Goal: Task Accomplishment & Management: Manage account settings

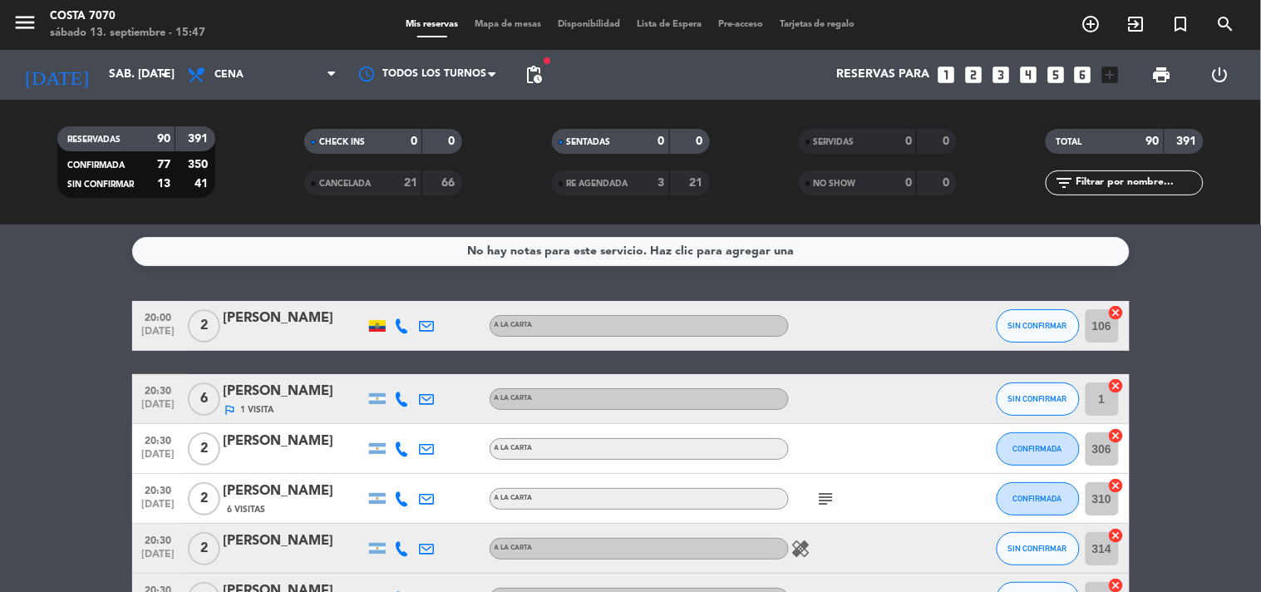
click at [1093, 175] on input "text" at bounding box center [1138, 183] width 129 height 18
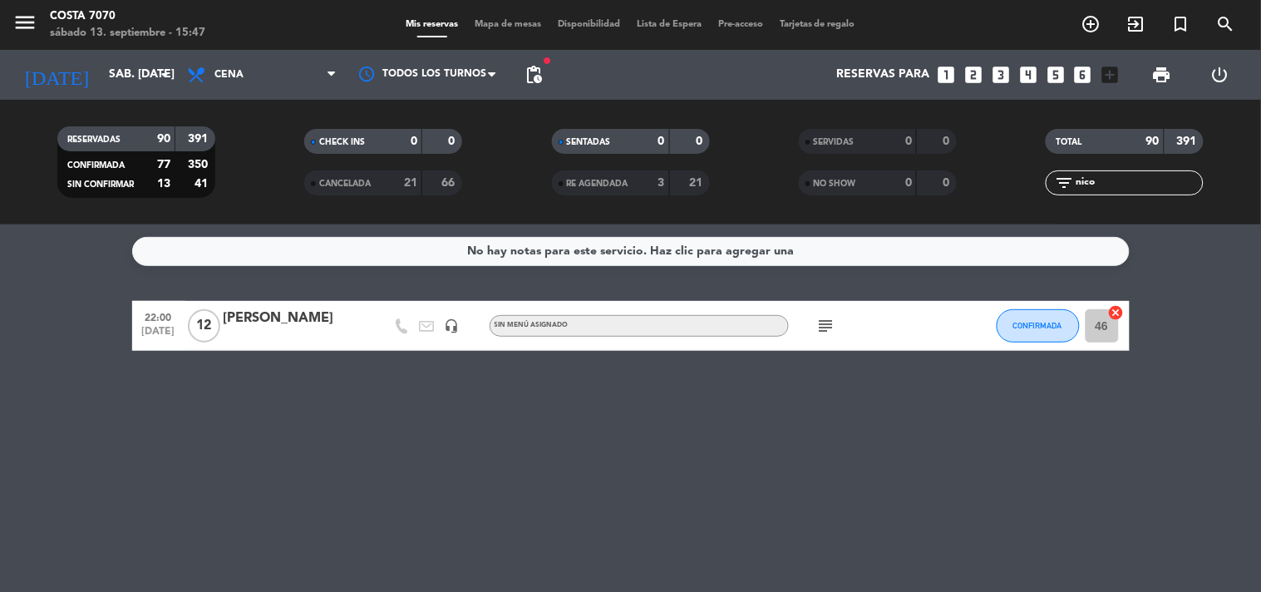
type input "nico"
click at [278, 324] on div "[PERSON_NAME]" at bounding box center [294, 319] width 141 height 22
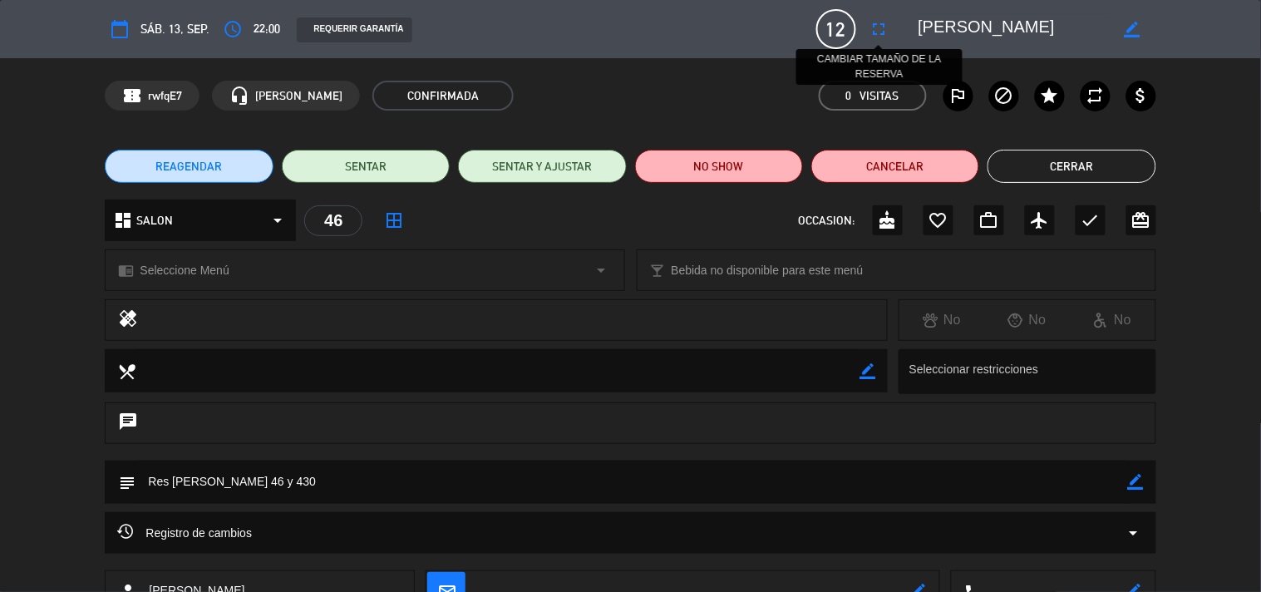
click at [870, 27] on icon "fullscreen" at bounding box center [880, 29] width 20 height 20
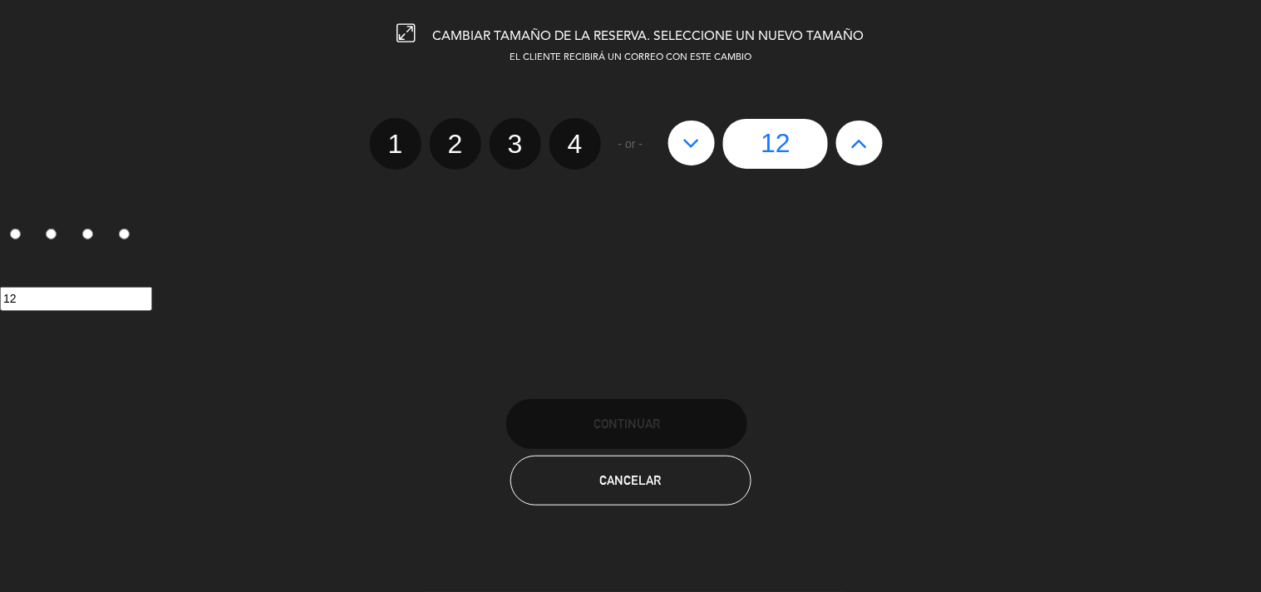
click at [851, 145] on icon at bounding box center [859, 143] width 17 height 27
type input "13"
click at [851, 145] on icon at bounding box center [859, 143] width 17 height 27
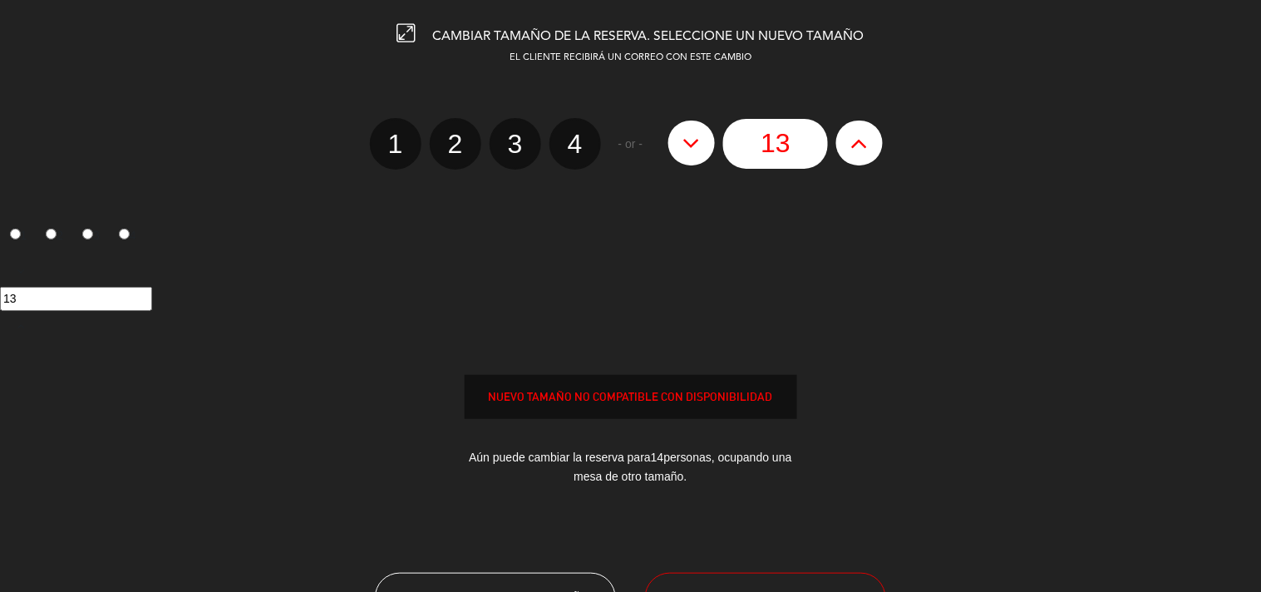
type input "14"
click at [851, 145] on icon at bounding box center [859, 143] width 17 height 27
type input "15"
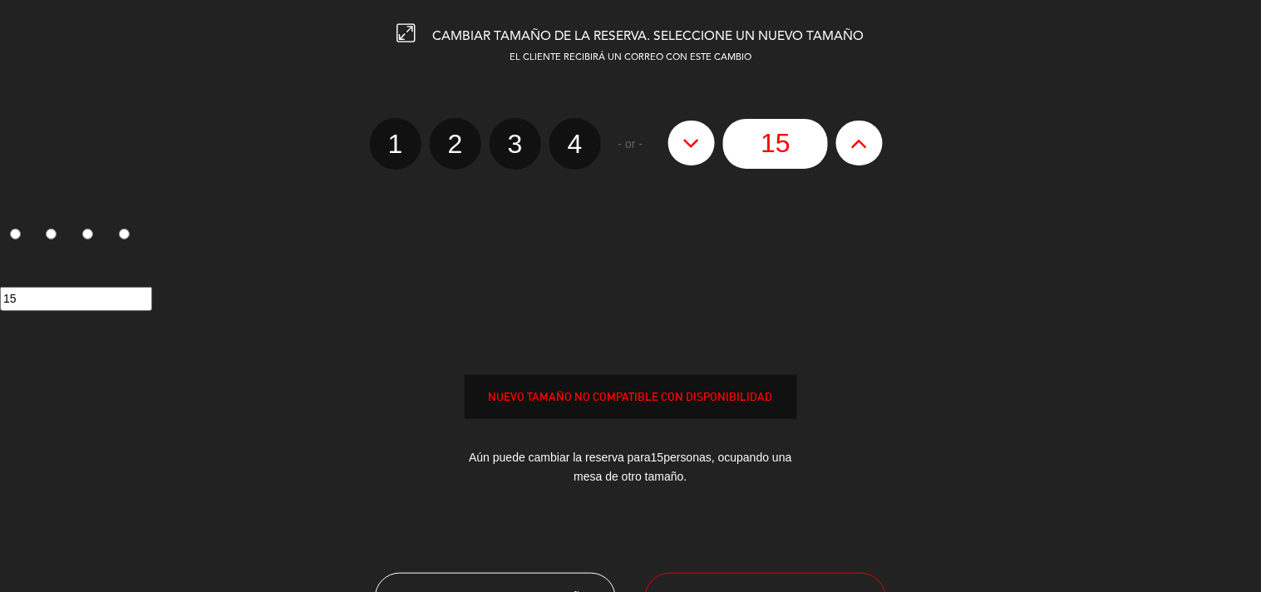
click at [851, 145] on icon at bounding box center [859, 143] width 17 height 27
type input "16"
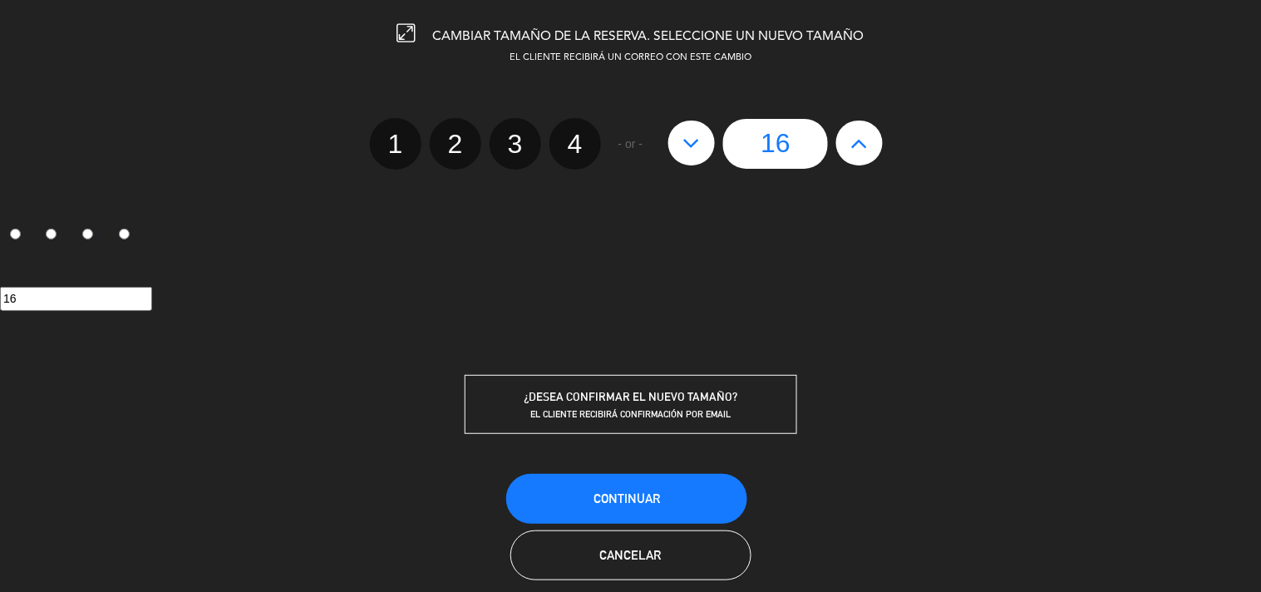
click at [857, 145] on icon at bounding box center [859, 143] width 17 height 27
type input "17"
click at [644, 494] on span "Continuar" at bounding box center [627, 498] width 67 height 14
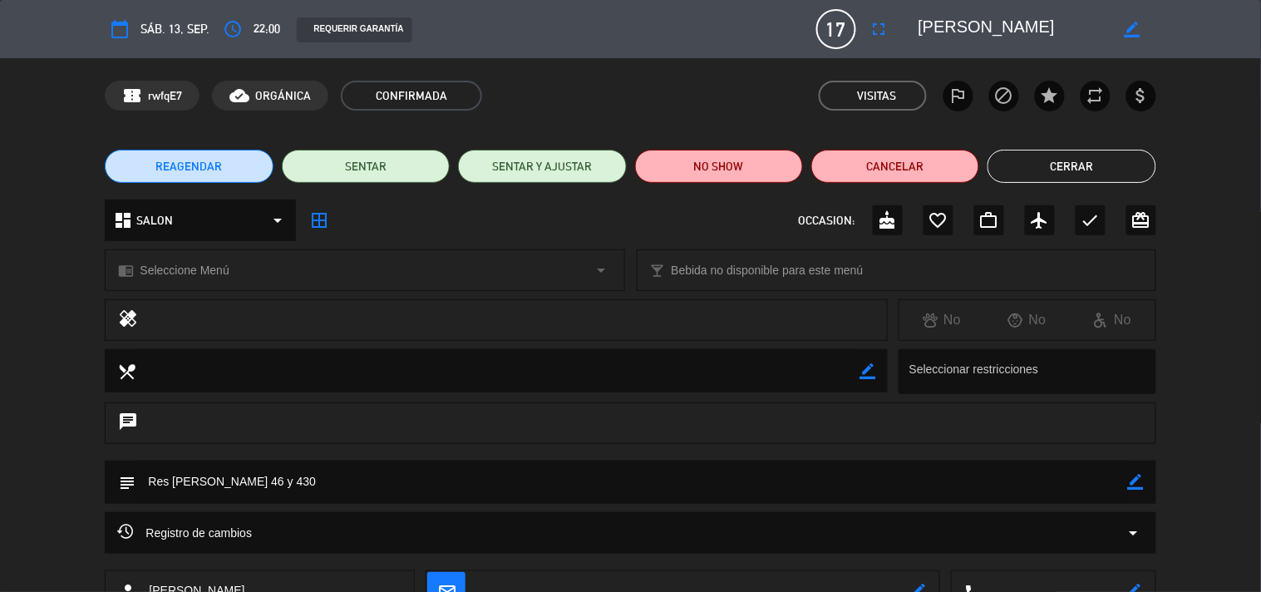
click at [1054, 161] on button "Cerrar" at bounding box center [1072, 166] width 168 height 33
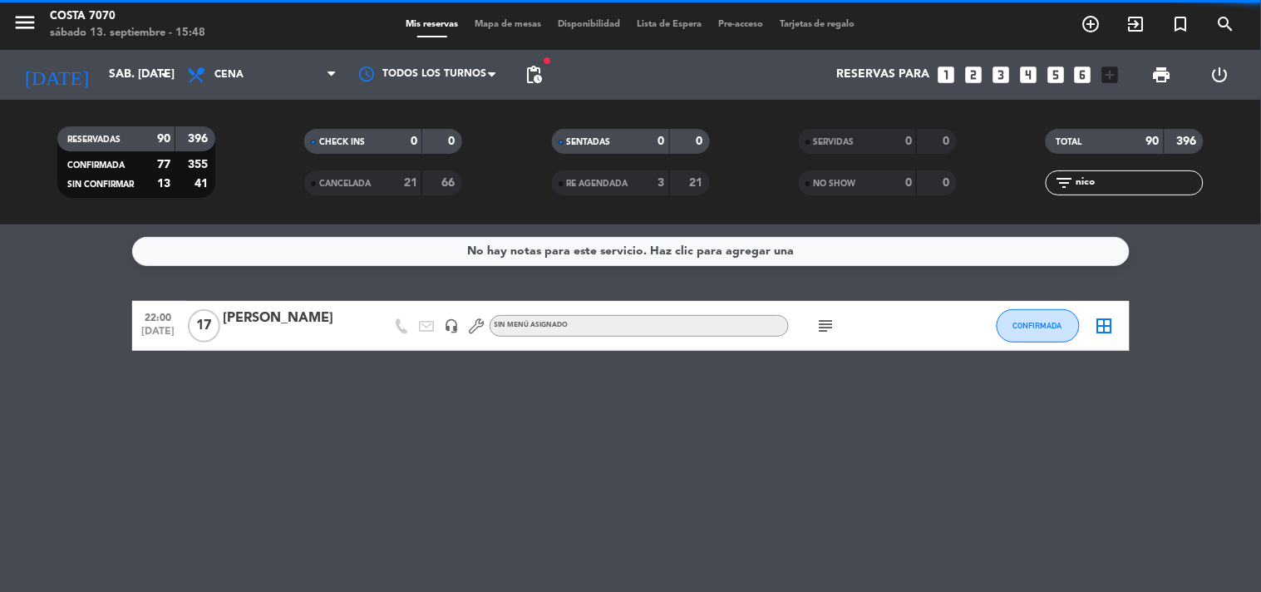
click at [1089, 189] on input "nico" at bounding box center [1138, 183] width 129 height 18
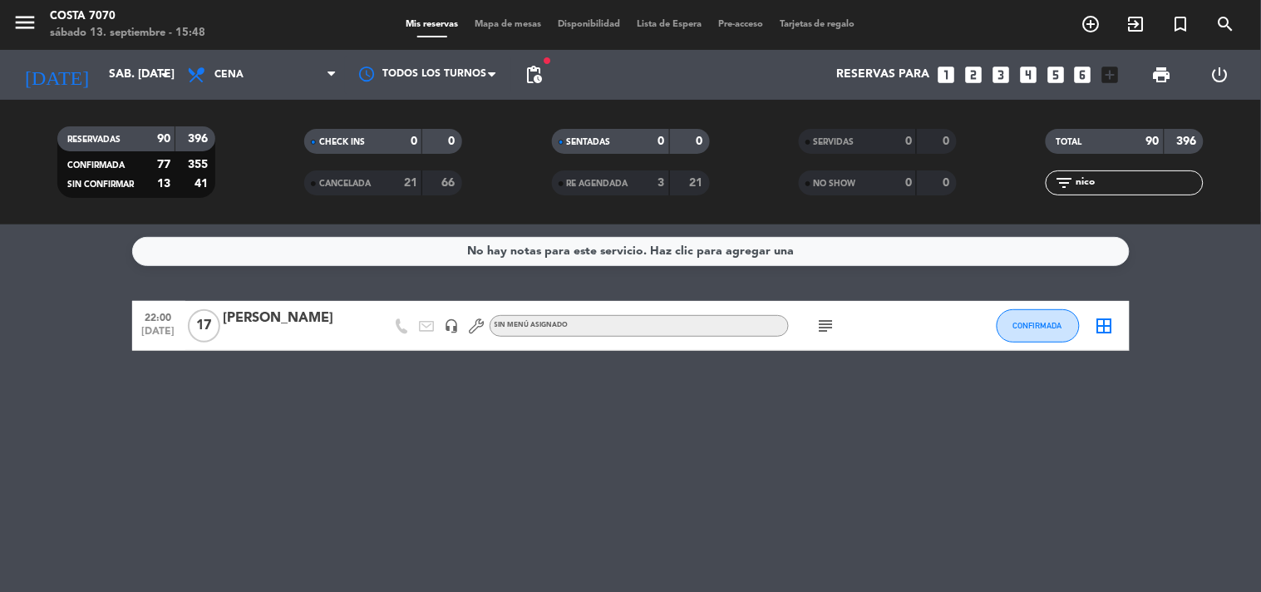
click at [1089, 189] on input "nico" at bounding box center [1138, 183] width 129 height 18
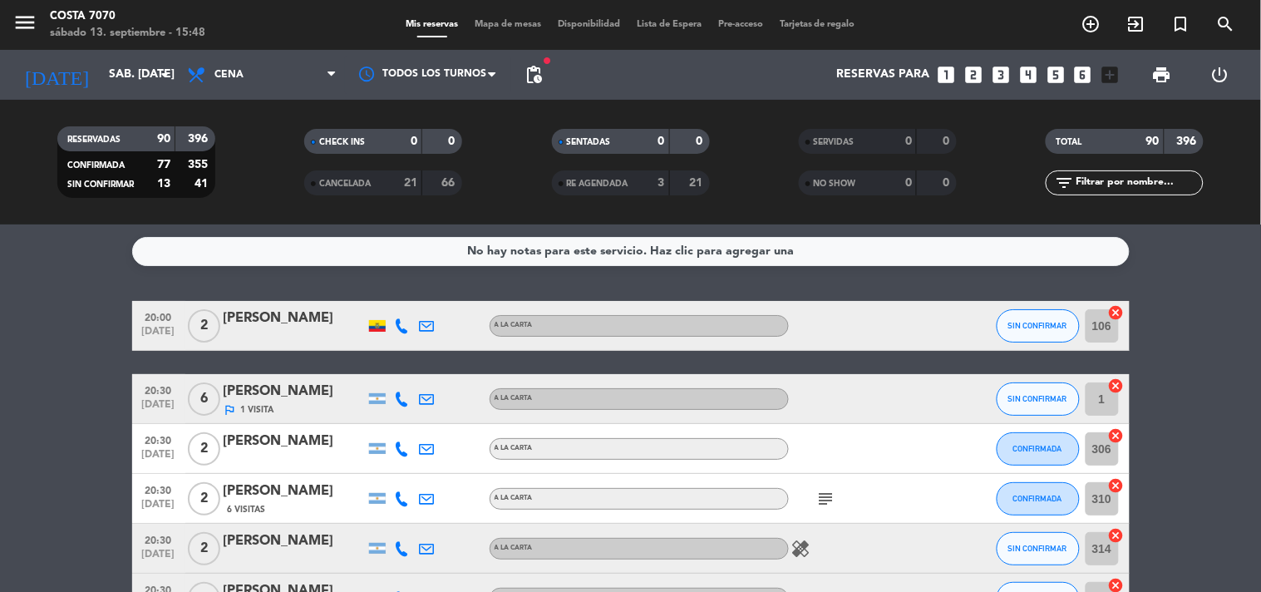
click at [485, 22] on span "Mapa de mesas" at bounding box center [507, 24] width 83 height 9
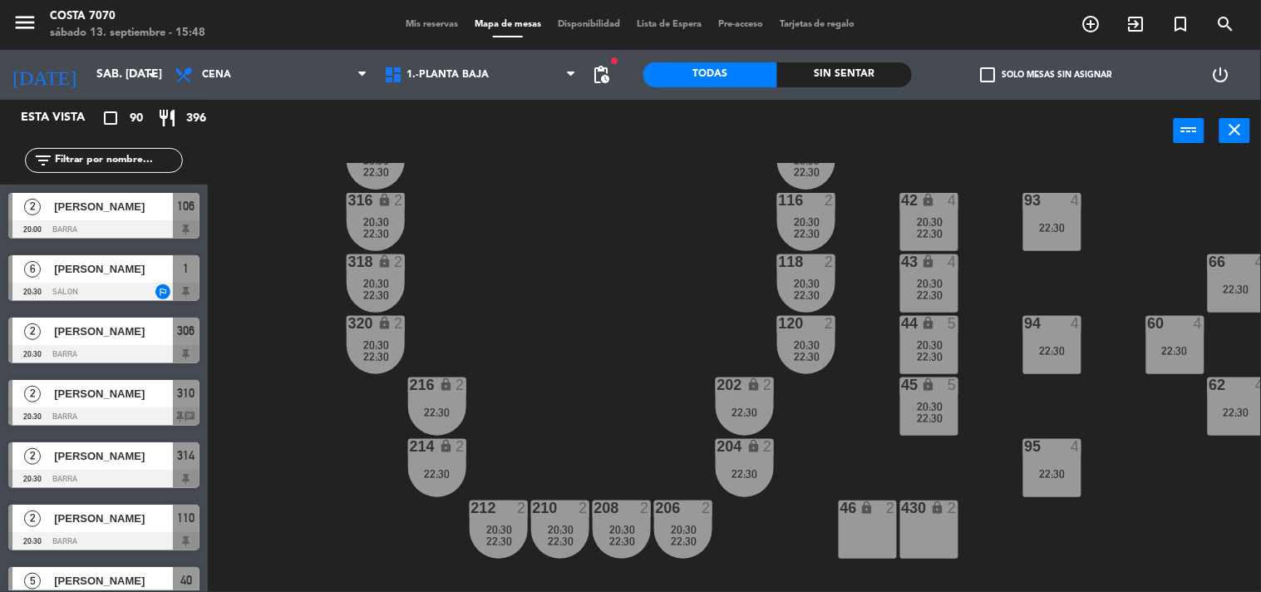
scroll to position [738, 0]
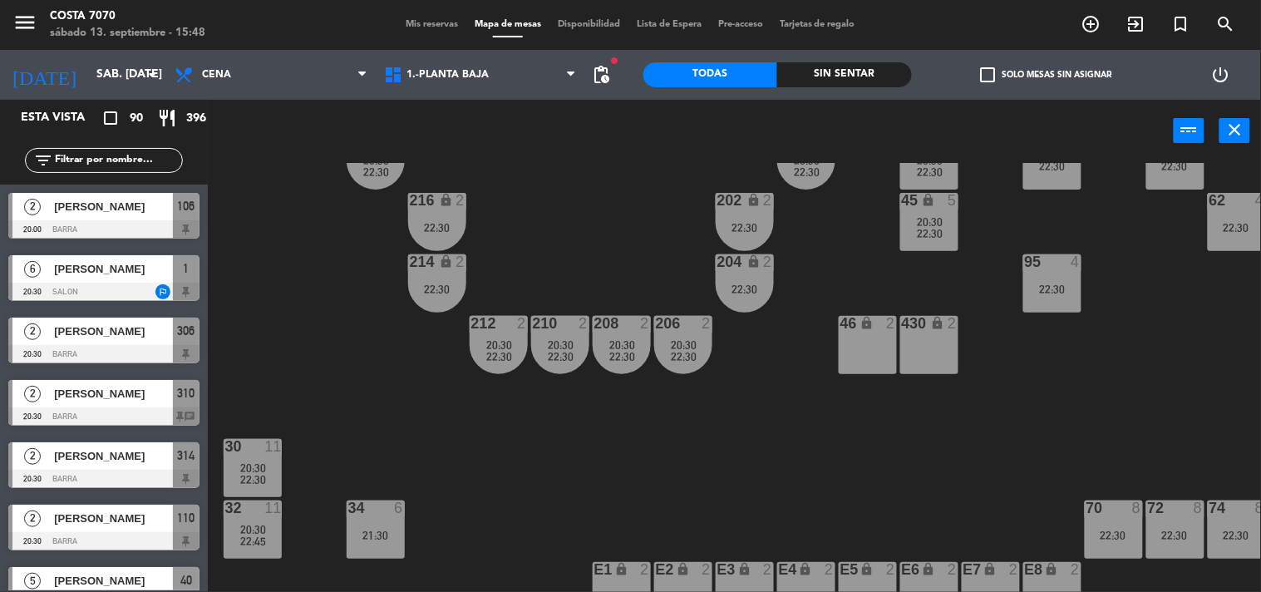
click at [84, 154] on input "text" at bounding box center [117, 160] width 129 height 18
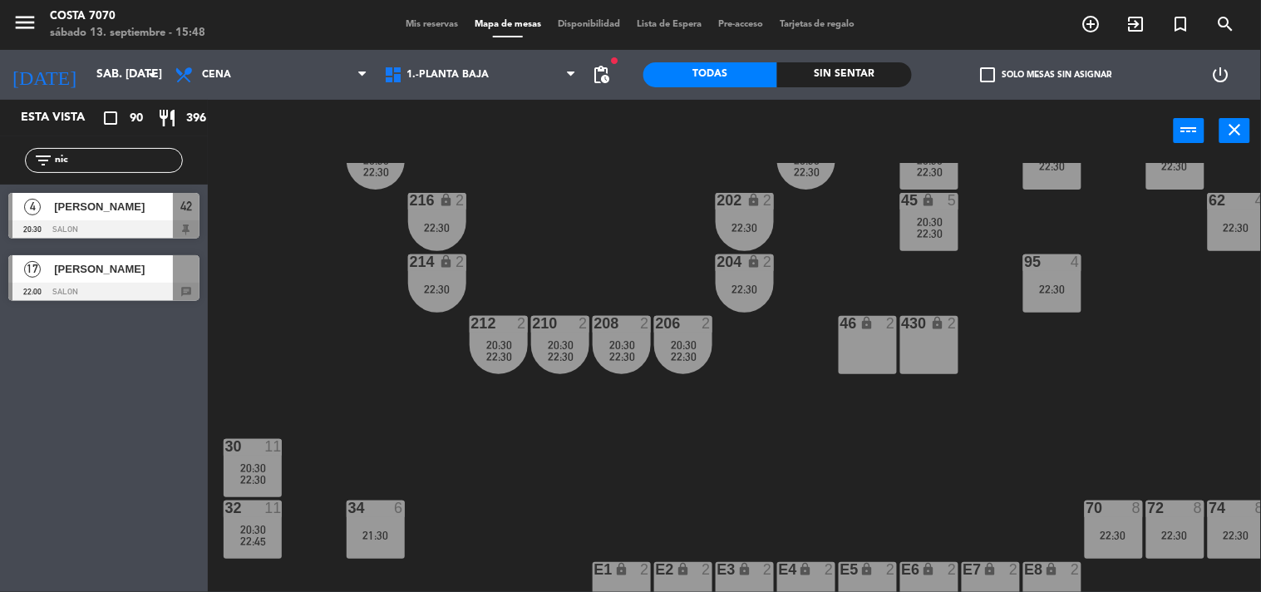
type input "nic"
drag, startPoint x: 51, startPoint y: 269, endPoint x: 134, endPoint y: 276, distance: 83.4
click at [51, 269] on div "17 [PERSON_NAME] 22:00 SALON chat" at bounding box center [104, 278] width 208 height 62
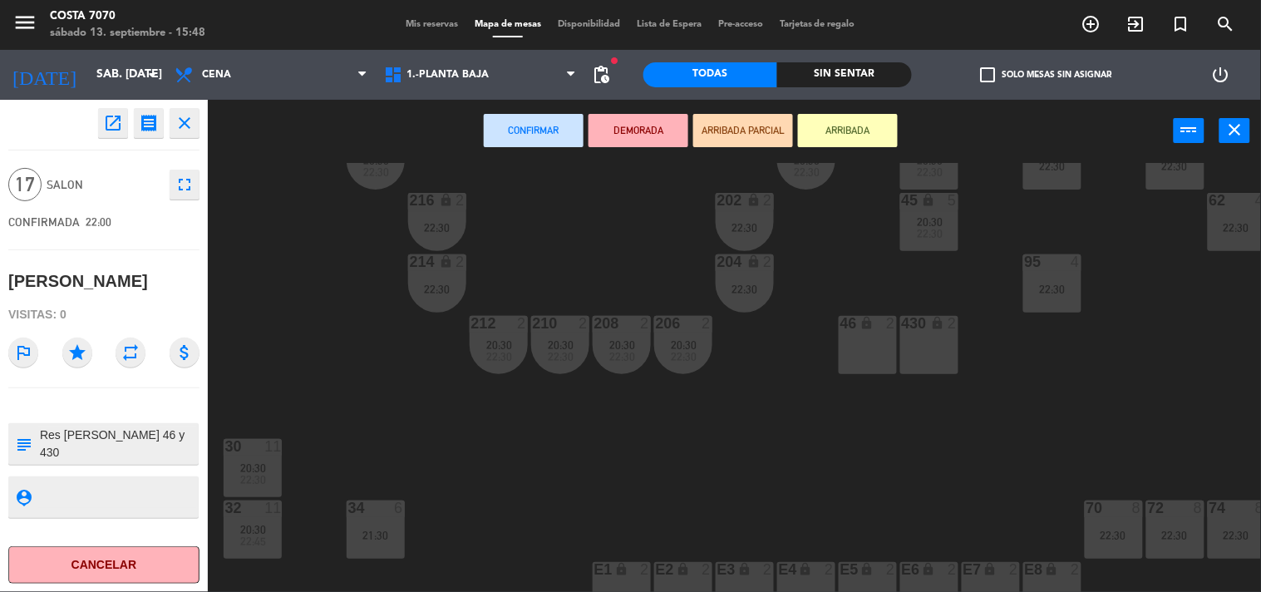
drag, startPoint x: 866, startPoint y: 343, endPoint x: 895, endPoint y: 336, distance: 29.0
click at [870, 341] on div "46 lock 2" at bounding box center [868, 345] width 58 height 58
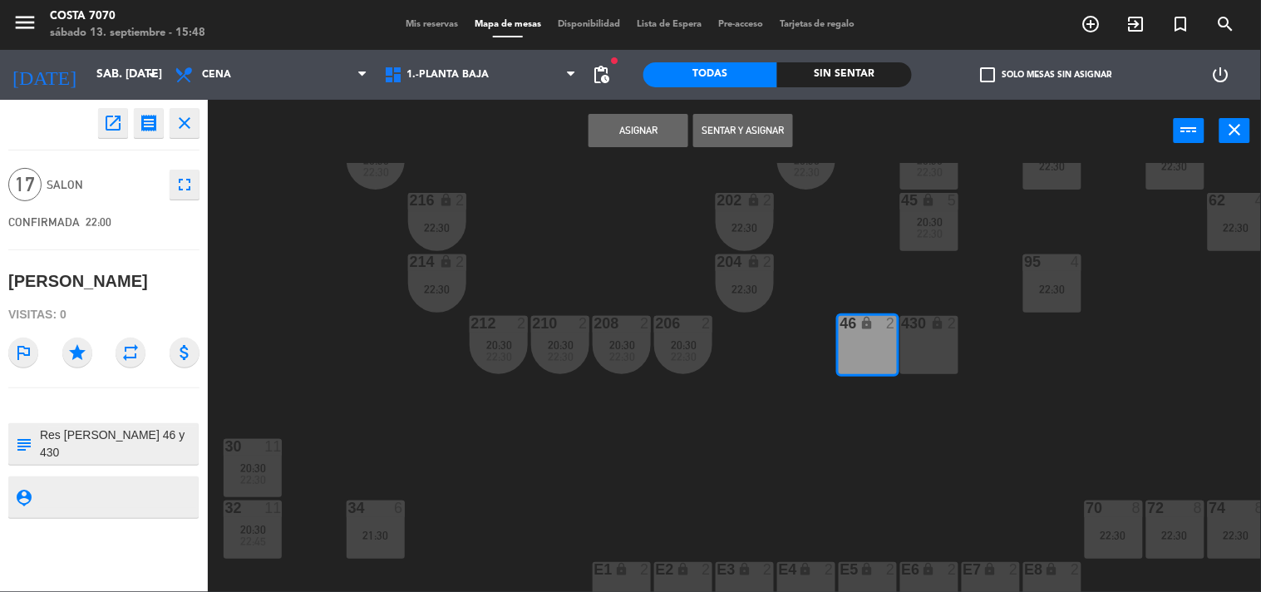
click at [926, 337] on div "430 lock 2" at bounding box center [929, 345] width 58 height 58
click at [630, 130] on button "Asignar" at bounding box center [639, 130] width 100 height 33
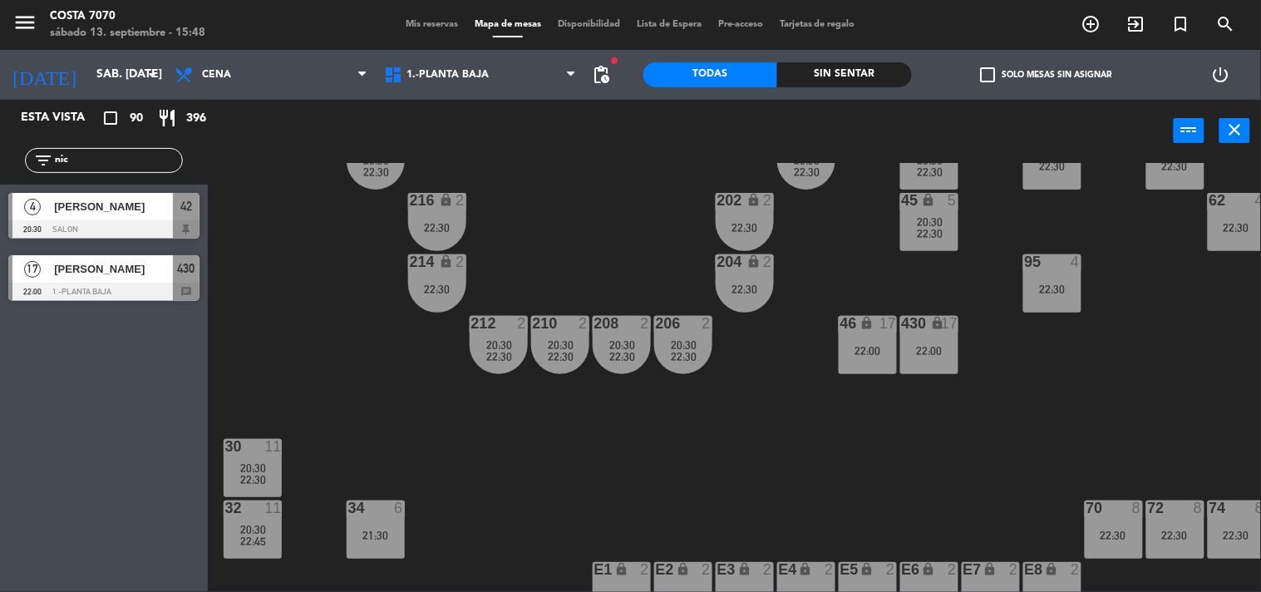
drag, startPoint x: 1110, startPoint y: 417, endPoint x: 1097, endPoint y: 407, distance: 15.5
click at [1108, 413] on div "50 lock 1 51 lock 1 52 lock 1 53 lock 1 54 lock 1 55 lock 1 56 lock 1 80 6 22:3…" at bounding box center [740, 378] width 1041 height 430
click at [155, 175] on div "filter_list nic" at bounding box center [104, 160] width 208 height 48
click at [129, 159] on input "nic" at bounding box center [117, 160] width 129 height 18
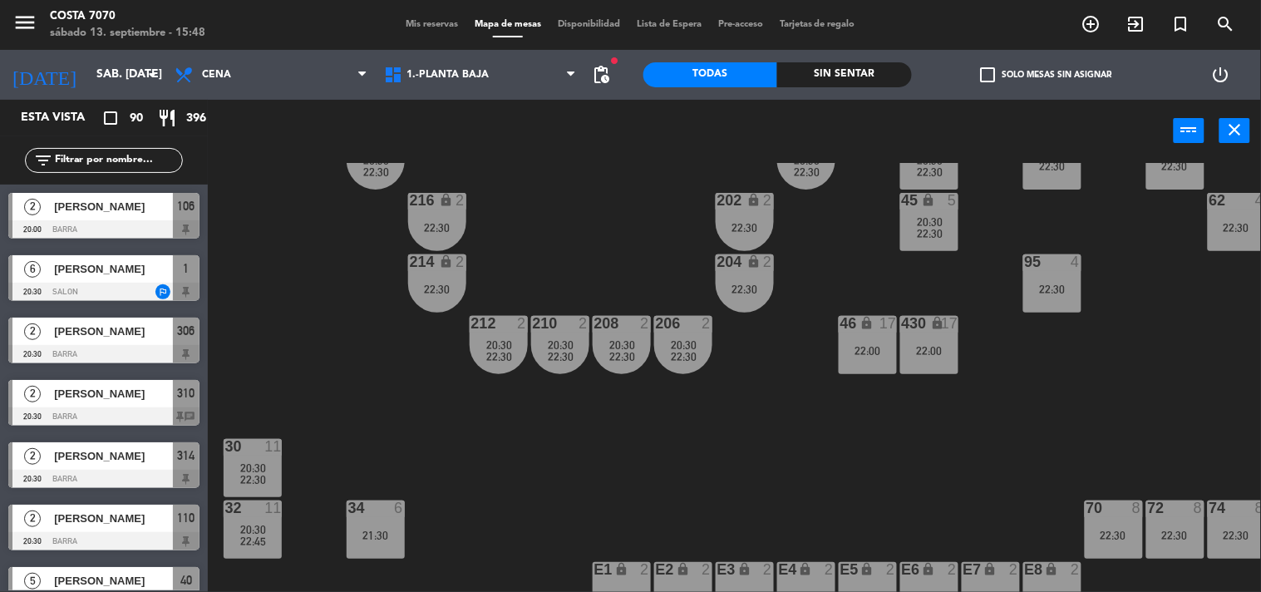
click at [1028, 77] on label "check_box_outline_blank Solo mesas sin asignar" at bounding box center [1045, 74] width 131 height 15
click at [1046, 75] on input "check_box_outline_blank Solo mesas sin asignar" at bounding box center [1046, 75] width 0 height 0
click at [121, 214] on span "[PERSON_NAME]" at bounding box center [113, 206] width 119 height 17
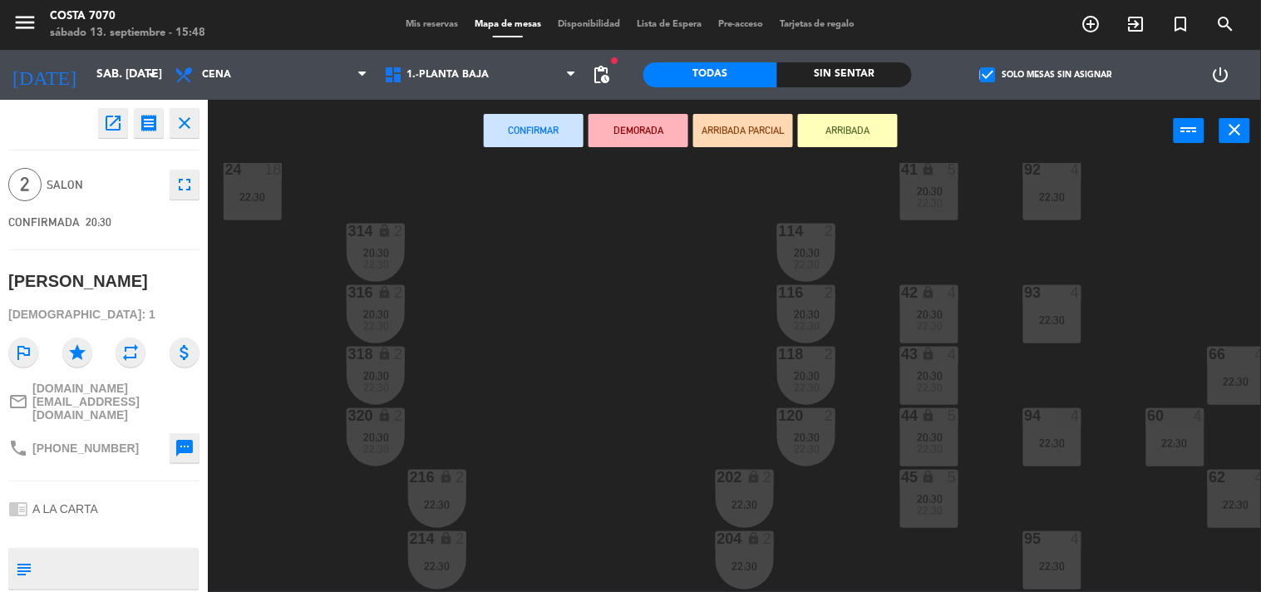
scroll to position [0, 0]
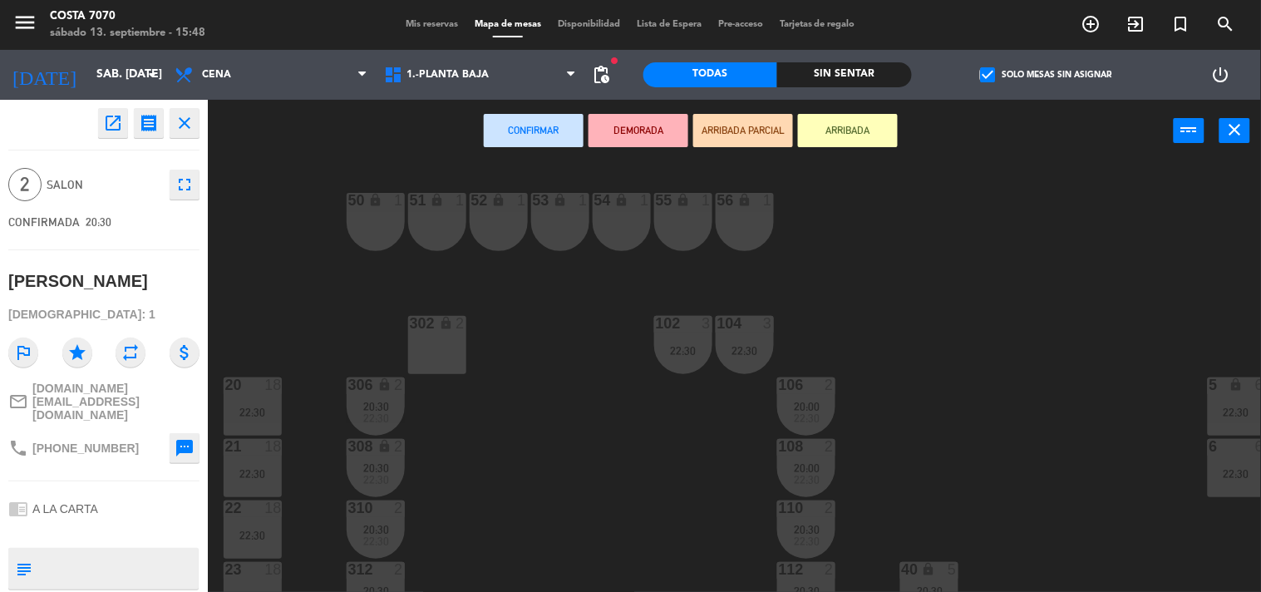
click at [444, 350] on div "302 lock 2" at bounding box center [437, 345] width 58 height 58
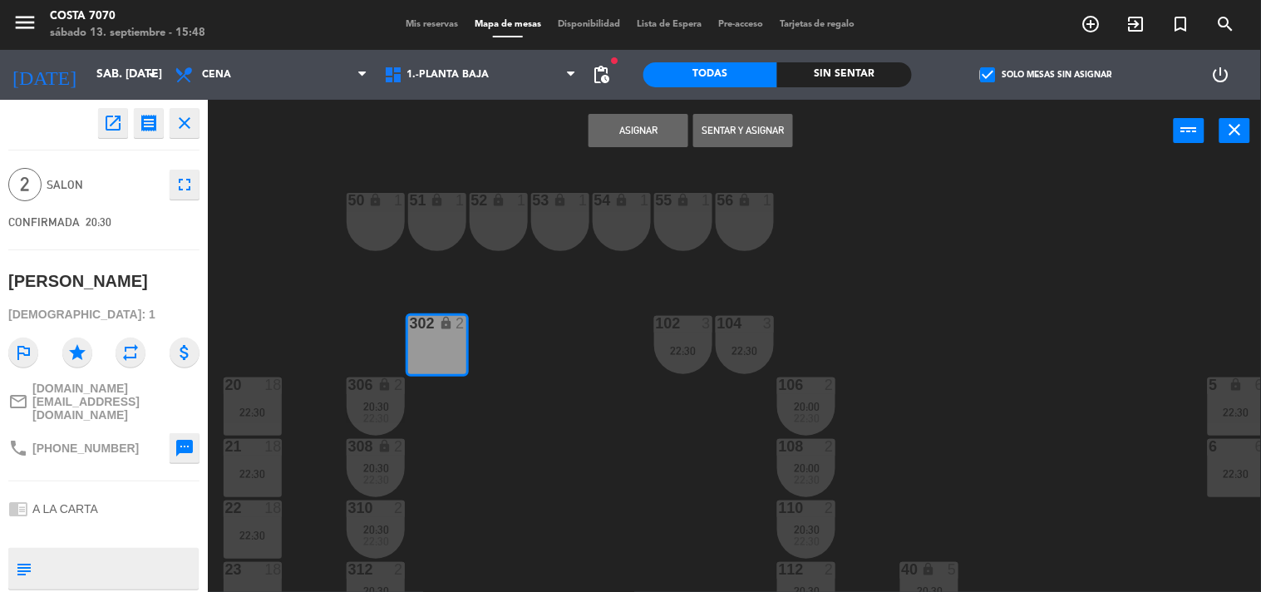
click at [632, 122] on button "Asignar" at bounding box center [639, 130] width 100 height 33
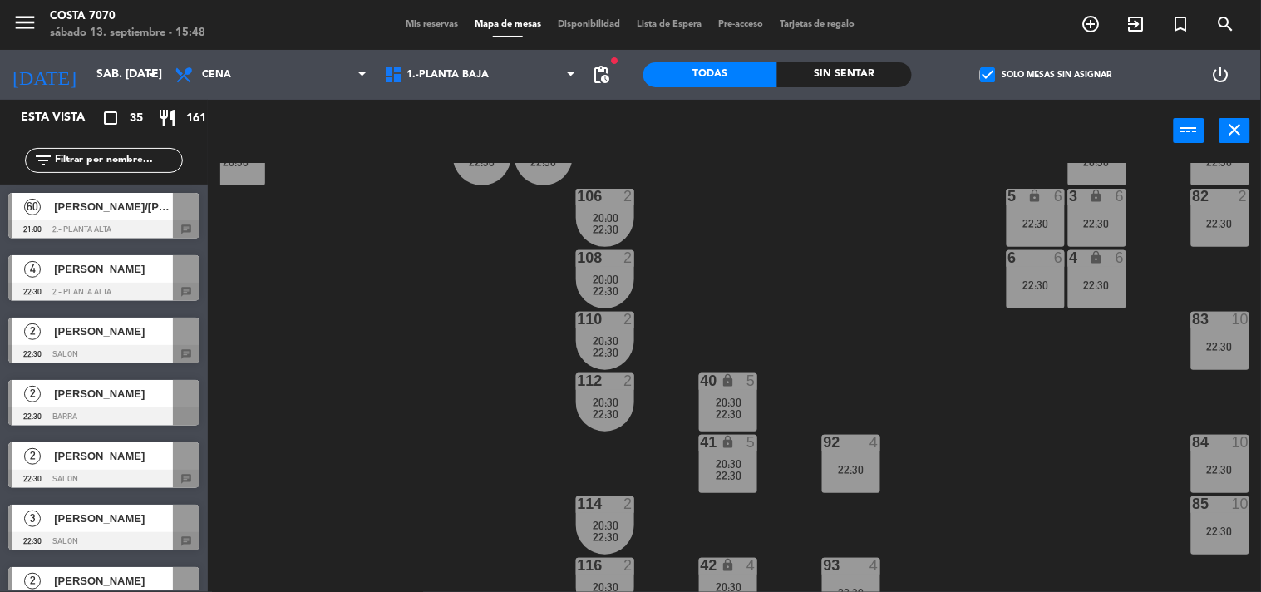
scroll to position [0, 201]
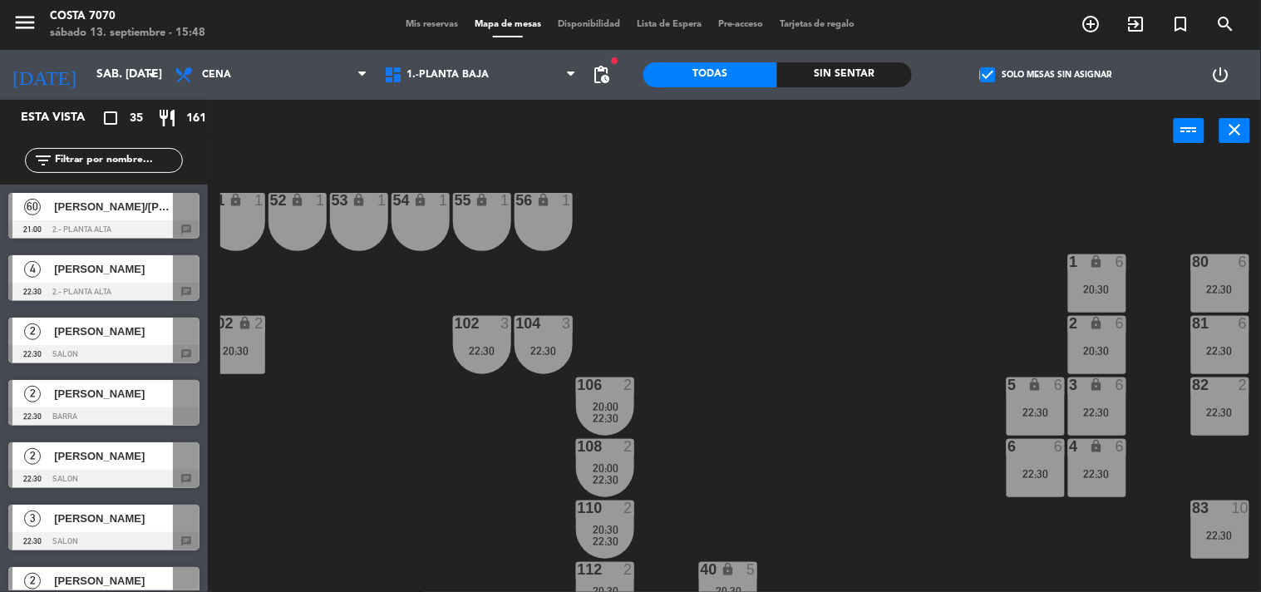
click at [100, 266] on span "[PERSON_NAME]" at bounding box center [113, 268] width 119 height 17
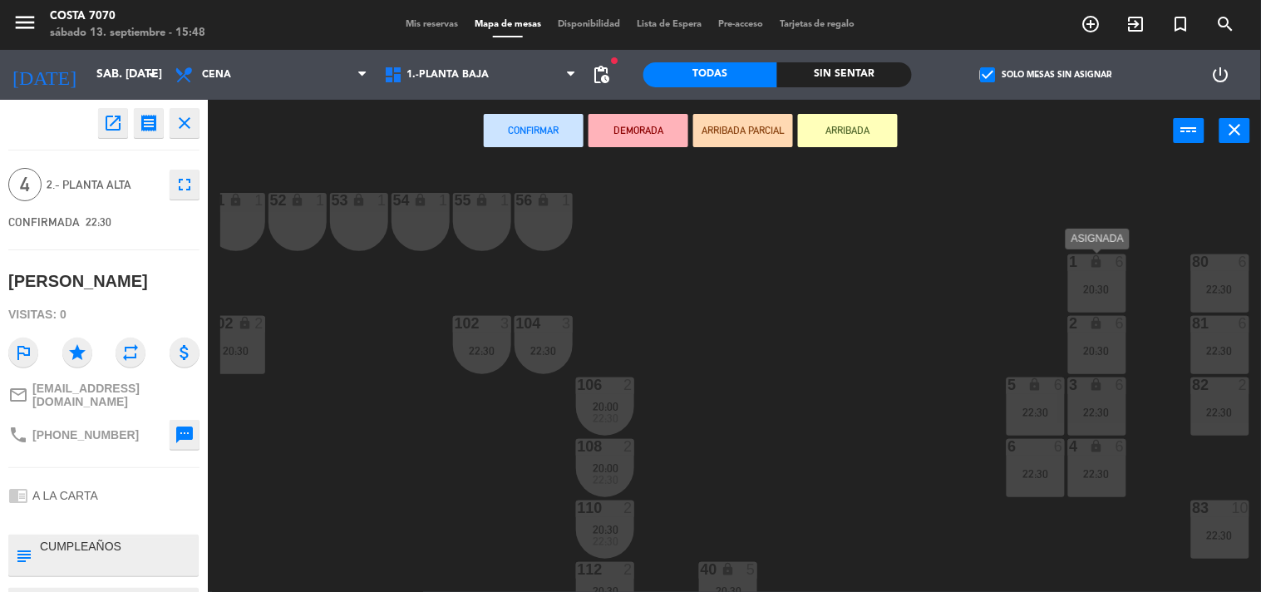
click at [1089, 293] on div "20:30" at bounding box center [1097, 290] width 58 height 12
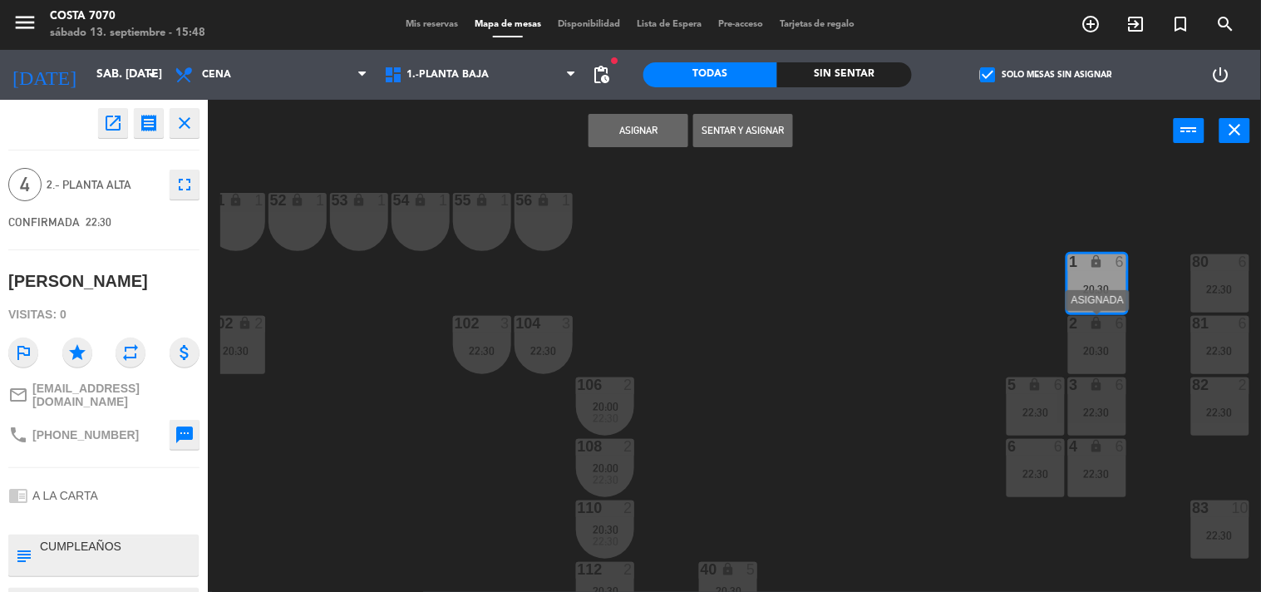
drag, startPoint x: 1094, startPoint y: 352, endPoint x: 1048, endPoint y: 329, distance: 51.7
click at [1094, 353] on div "20:30" at bounding box center [1097, 351] width 58 height 12
click at [762, 128] on button "Unir y asignar" at bounding box center [743, 130] width 100 height 33
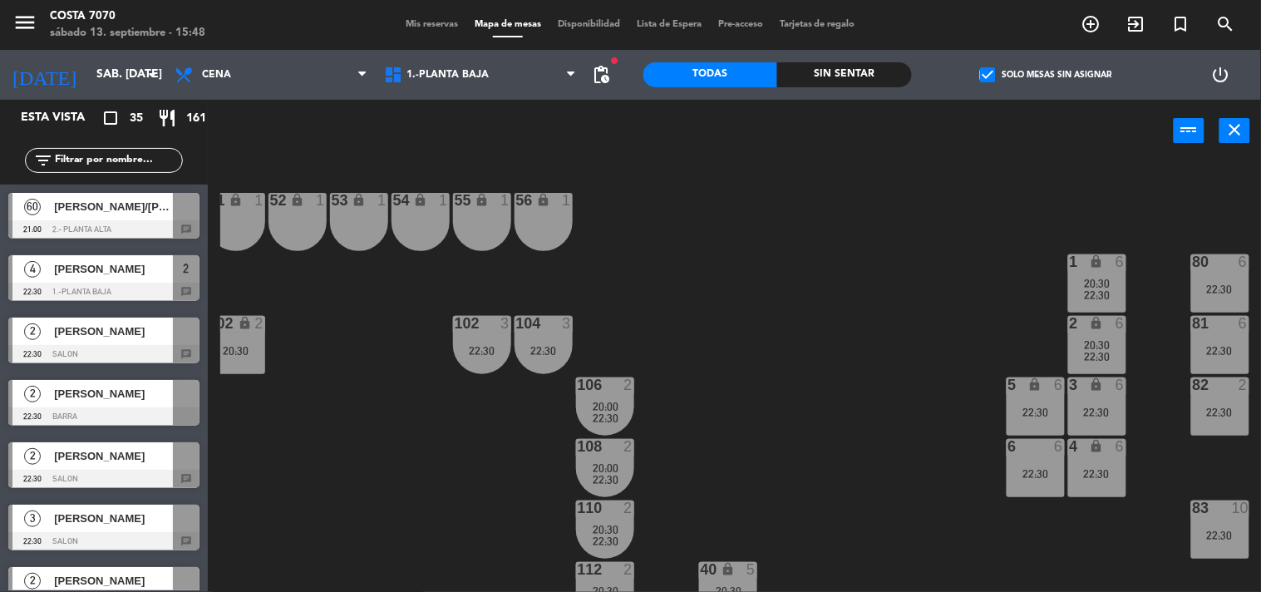
click at [886, 353] on div "50 lock 1 51 lock 1 52 lock 1 53 lock 1 54 lock 1 55 lock 1 56 lock 1 80 6 22:3…" at bounding box center [740, 378] width 1041 height 430
click at [763, 344] on div "50 lock 1 51 lock 1 52 lock 1 53 lock 1 54 lock 1 55 lock 1 56 lock 1 80 6 22:3…" at bounding box center [740, 378] width 1041 height 430
click at [1127, 283] on div "50 lock 1 51 lock 1 52 lock 1 53 lock 1 54 lock 1 55 lock 1 56 lock 1 80 6 22:3…" at bounding box center [740, 378] width 1041 height 430
click at [1114, 284] on div "20:30" at bounding box center [1097, 284] width 58 height 12
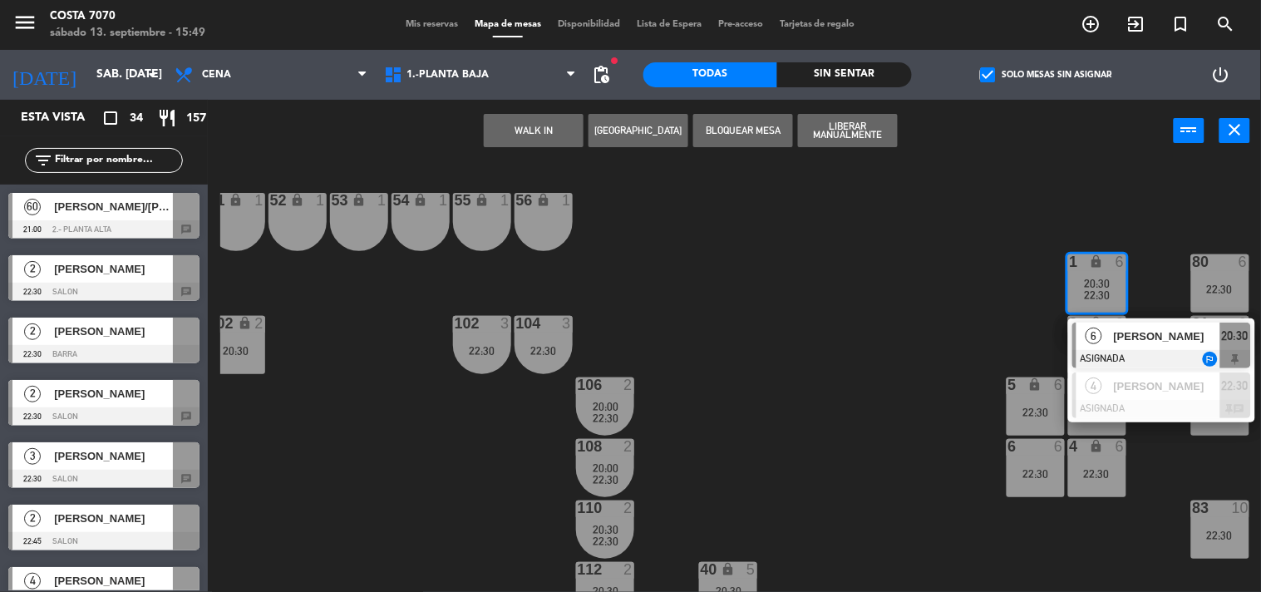
click at [848, 302] on div "50 lock 1 51 lock 1 52 lock 1 53 lock 1 54 lock 1 55 lock 1 56 lock 1 80 6 22:3…" at bounding box center [740, 378] width 1041 height 430
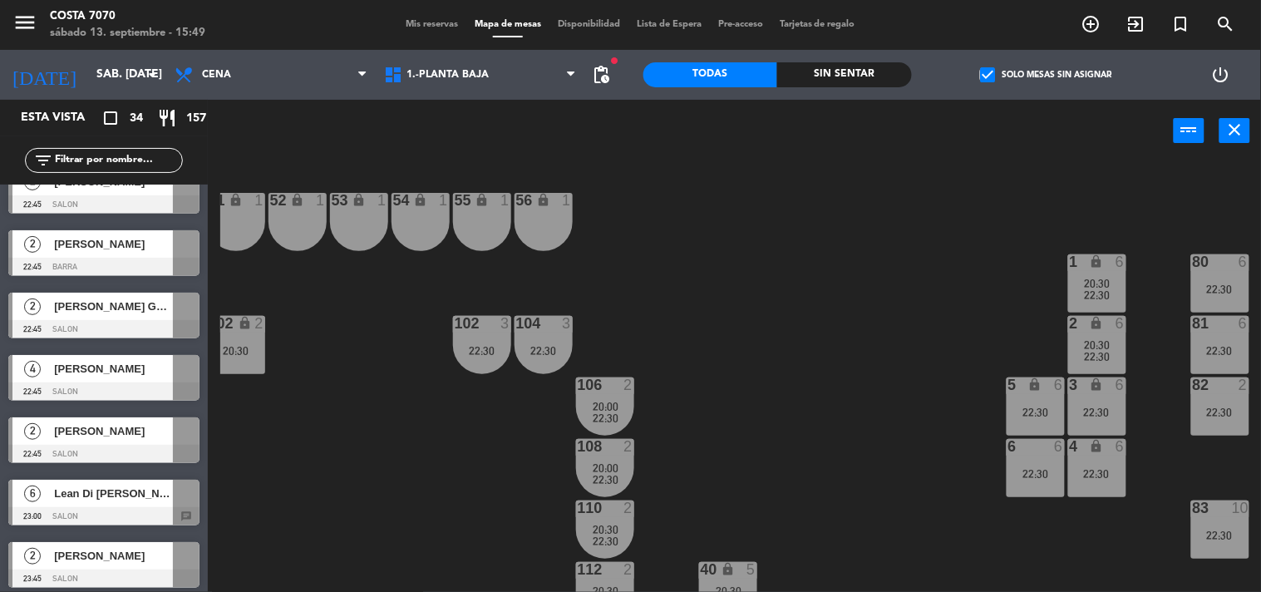
scroll to position [0, 0]
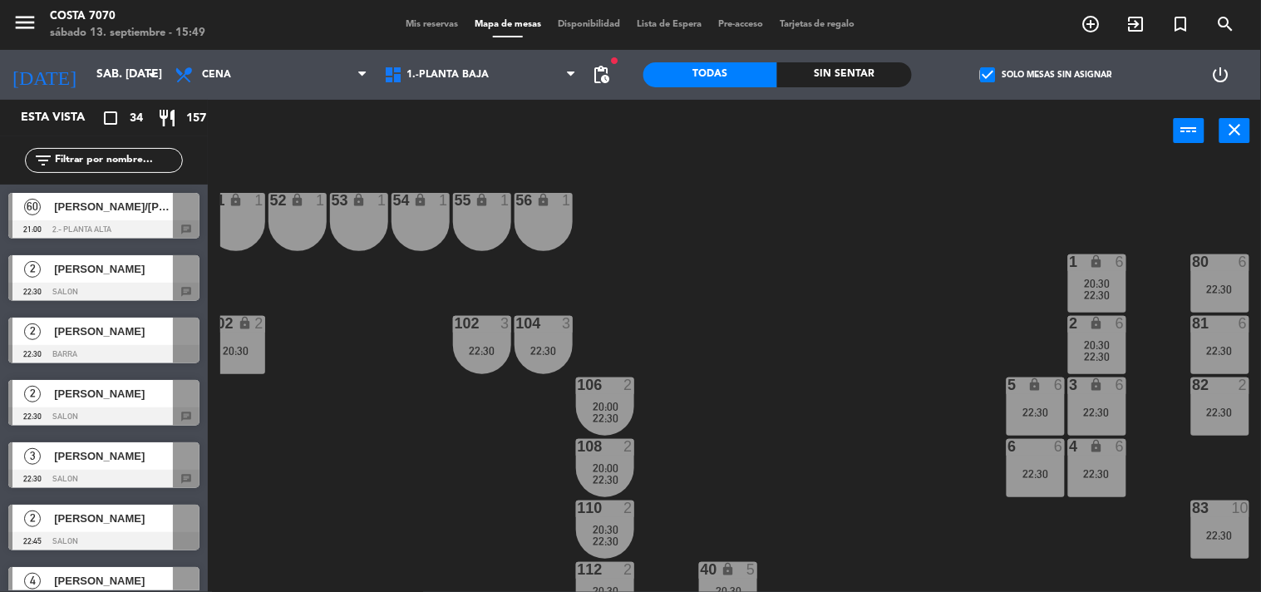
click at [426, 30] on div "Mis reservas Mapa de mesas Disponibilidad Lista de Espera Pre-acceso Tarjetas d…" at bounding box center [630, 24] width 466 height 15
click at [420, 25] on span "Mis reservas" at bounding box center [431, 24] width 69 height 9
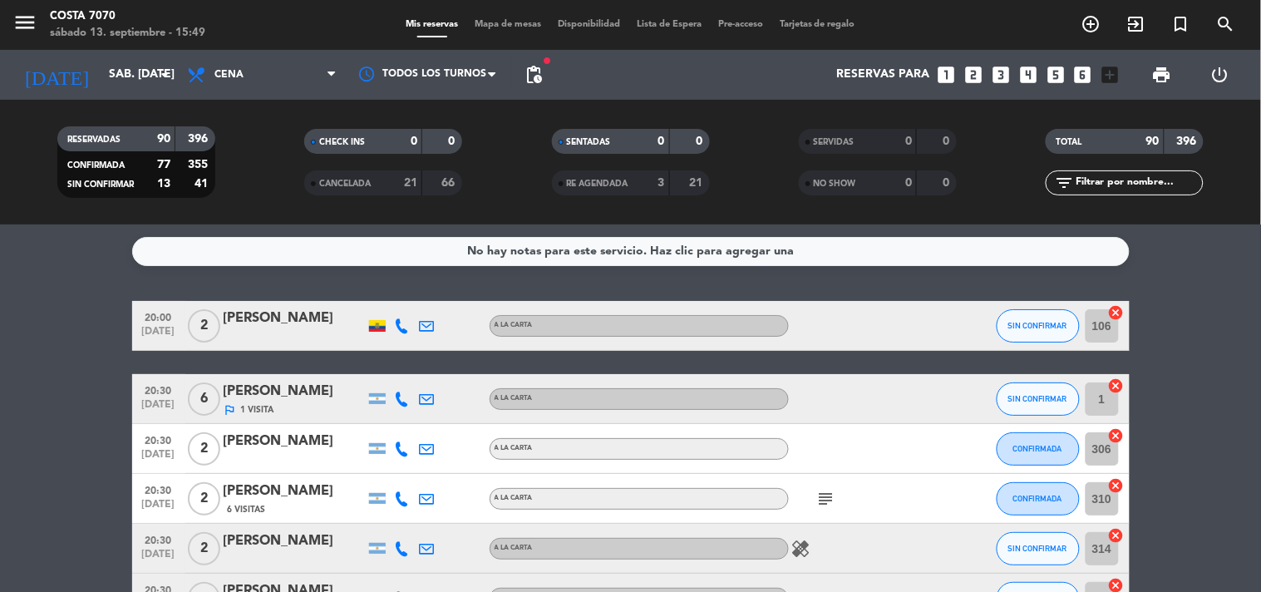
click at [300, 397] on div "[PERSON_NAME]" at bounding box center [294, 392] width 141 height 22
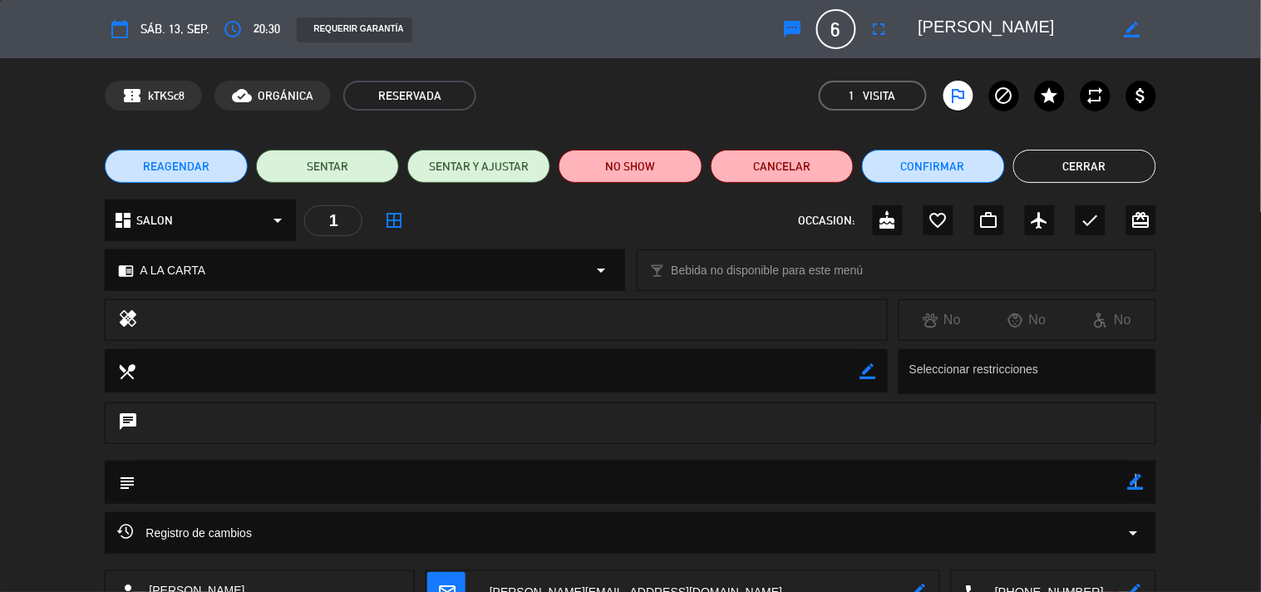
click at [1135, 483] on icon "border_color" at bounding box center [1136, 482] width 16 height 16
click at [1115, 483] on textarea at bounding box center [632, 482] width 992 height 42
click at [206, 476] on textarea at bounding box center [632, 482] width 992 height 42
click at [345, 468] on textarea at bounding box center [632, 482] width 992 height 42
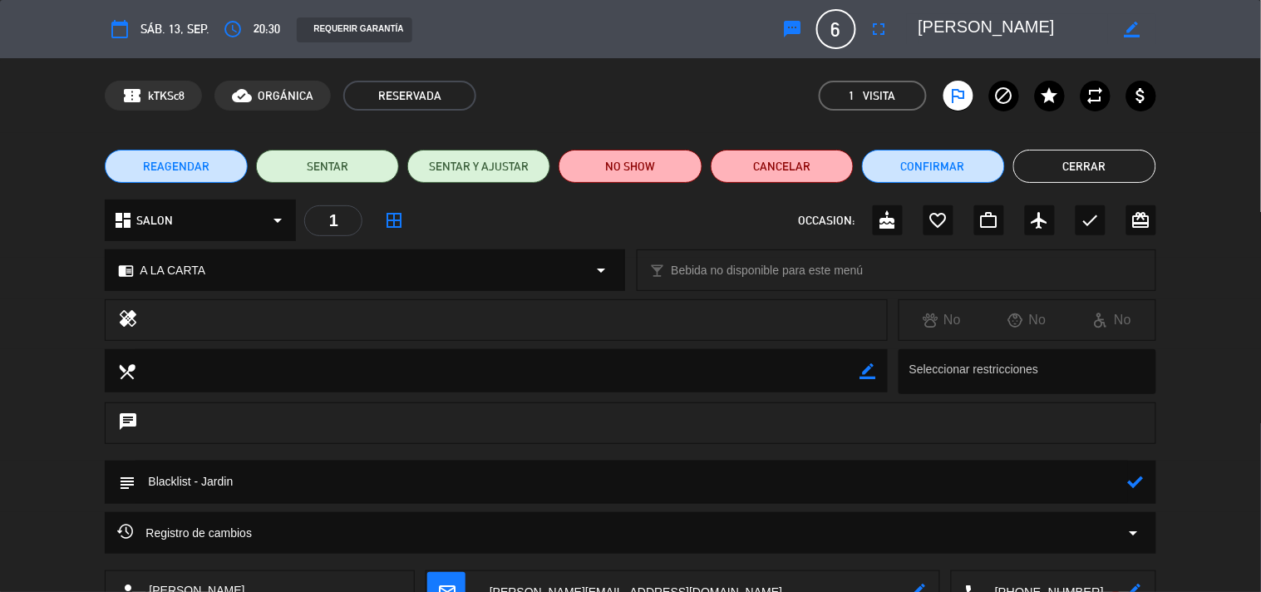
click at [345, 468] on textarea at bounding box center [632, 482] width 992 height 42
click at [361, 476] on textarea at bounding box center [632, 482] width 992 height 42
click at [214, 491] on textarea at bounding box center [632, 482] width 992 height 42
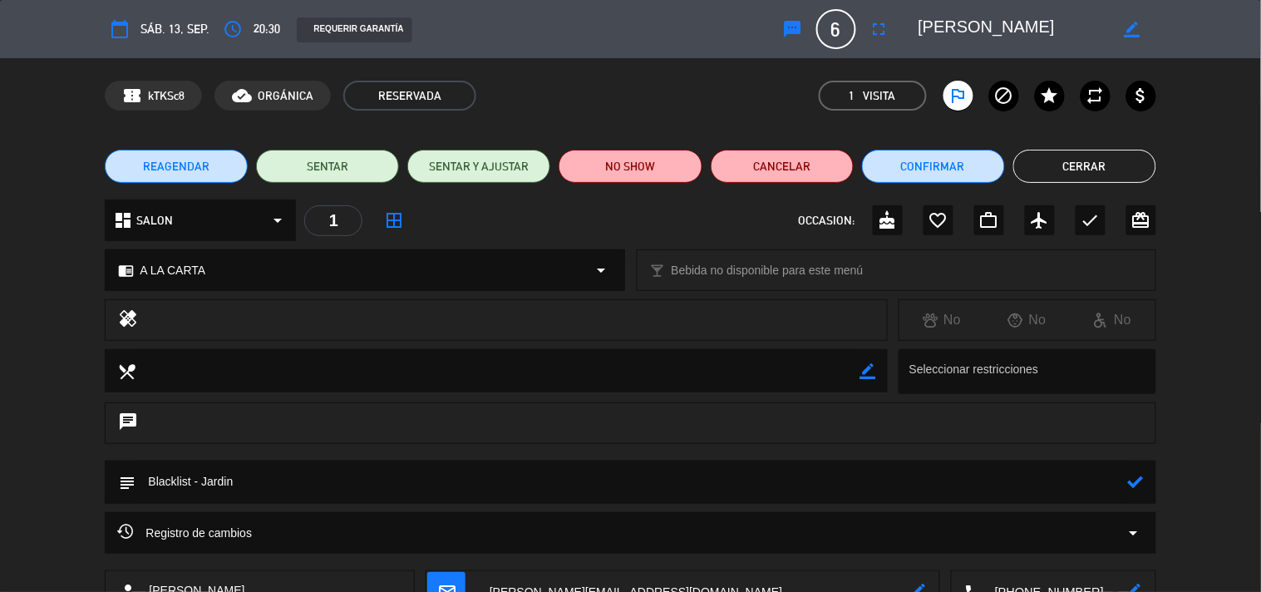
click at [205, 481] on textarea at bounding box center [632, 482] width 992 height 42
type textarea "Blacklist - evaluar ingreso - Jardin"
click at [1137, 483] on icon at bounding box center [1136, 482] width 16 height 16
click at [1098, 155] on button "Cerrar" at bounding box center [1084, 166] width 143 height 33
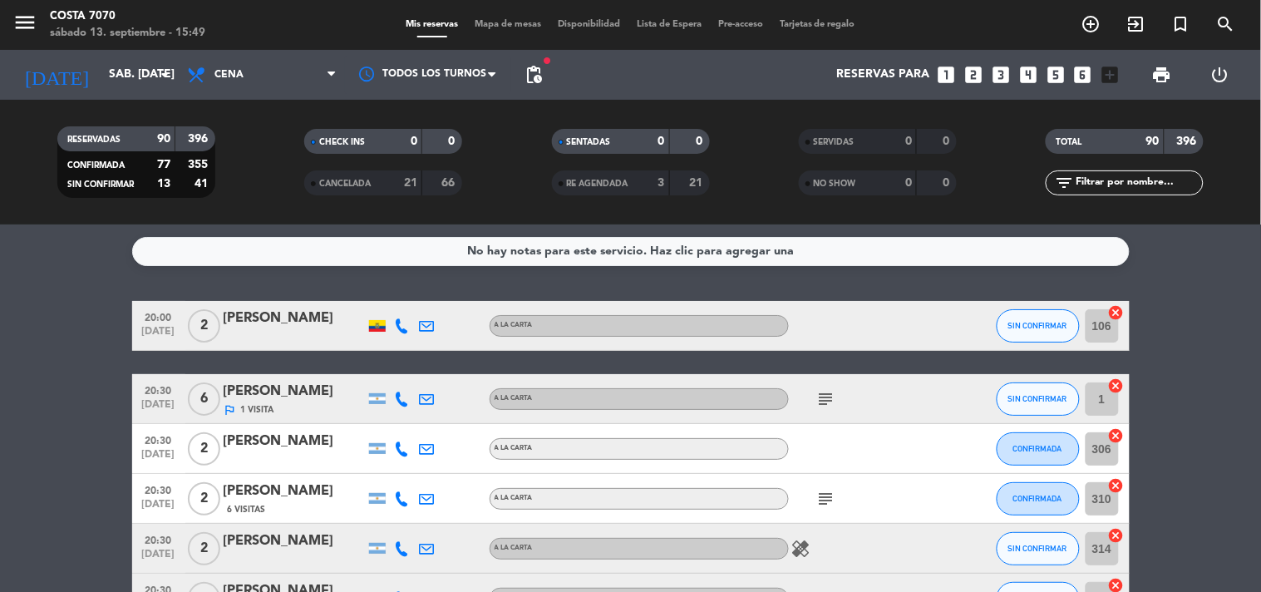
click at [288, 411] on div "outlined_flag 1 Visita" at bounding box center [294, 409] width 141 height 14
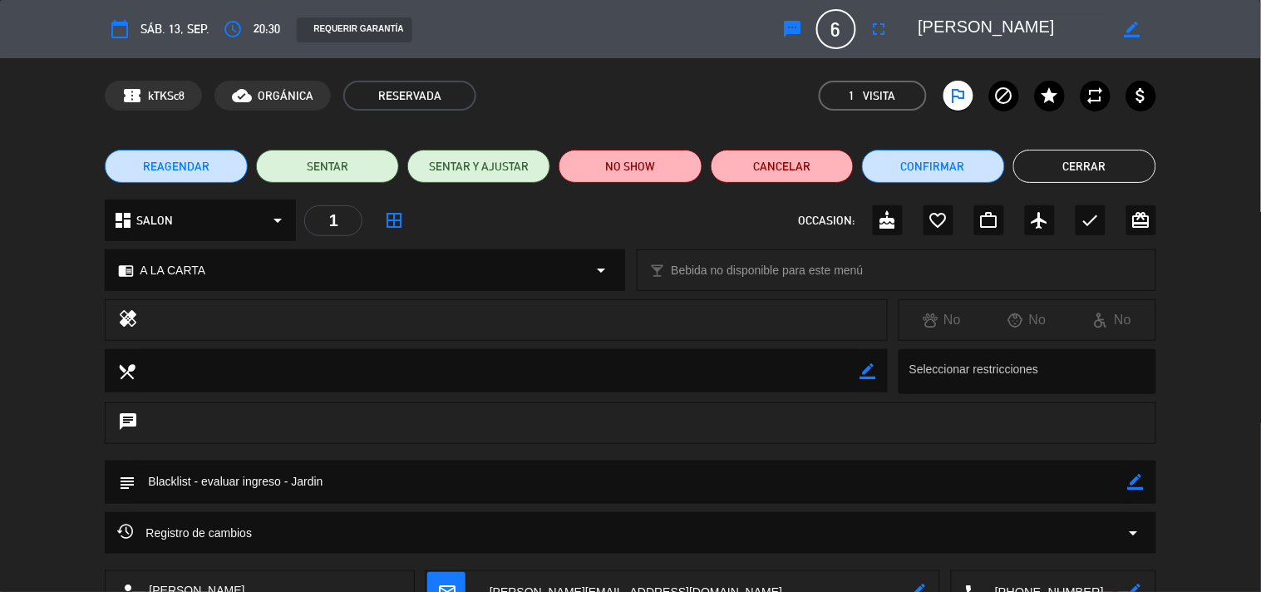
drag, startPoint x: 1091, startPoint y: 161, endPoint x: 1018, endPoint y: 186, distance: 77.3
click at [1090, 161] on button "Cerrar" at bounding box center [1084, 166] width 143 height 33
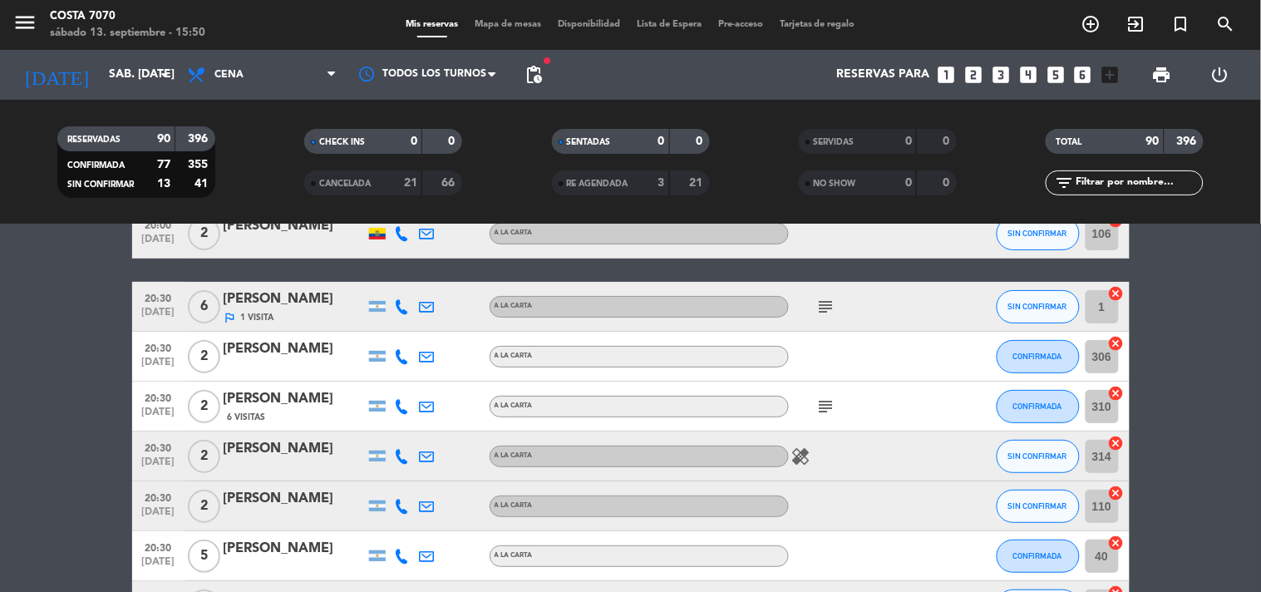
scroll to position [185, 0]
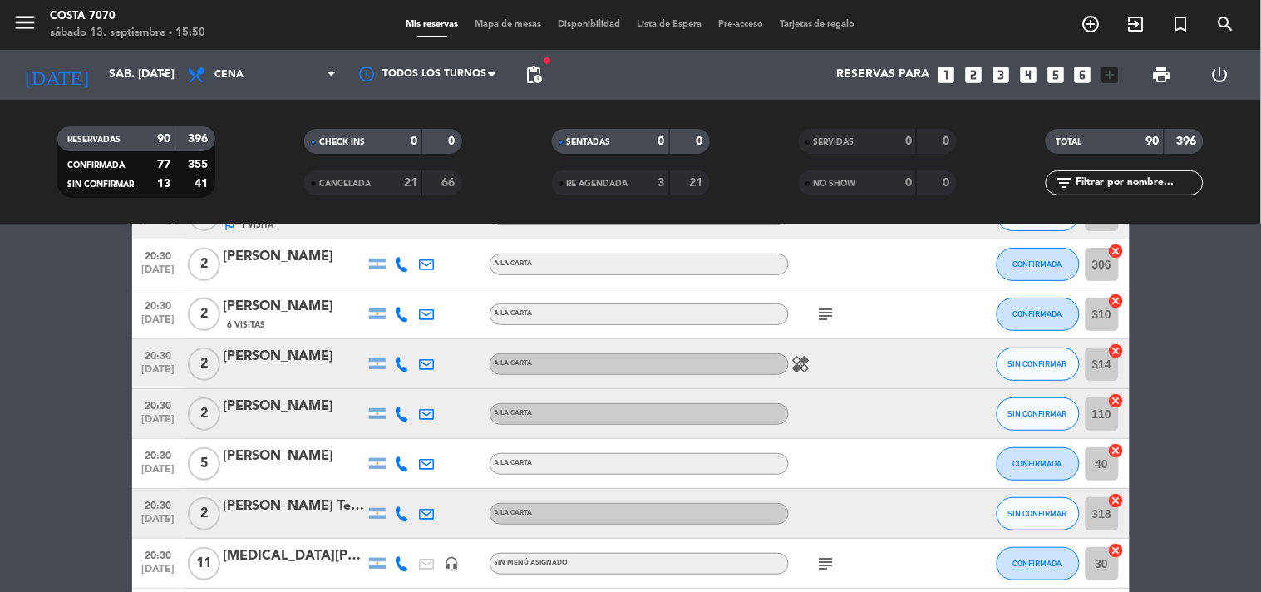
click at [827, 319] on icon "subject" at bounding box center [826, 314] width 20 height 20
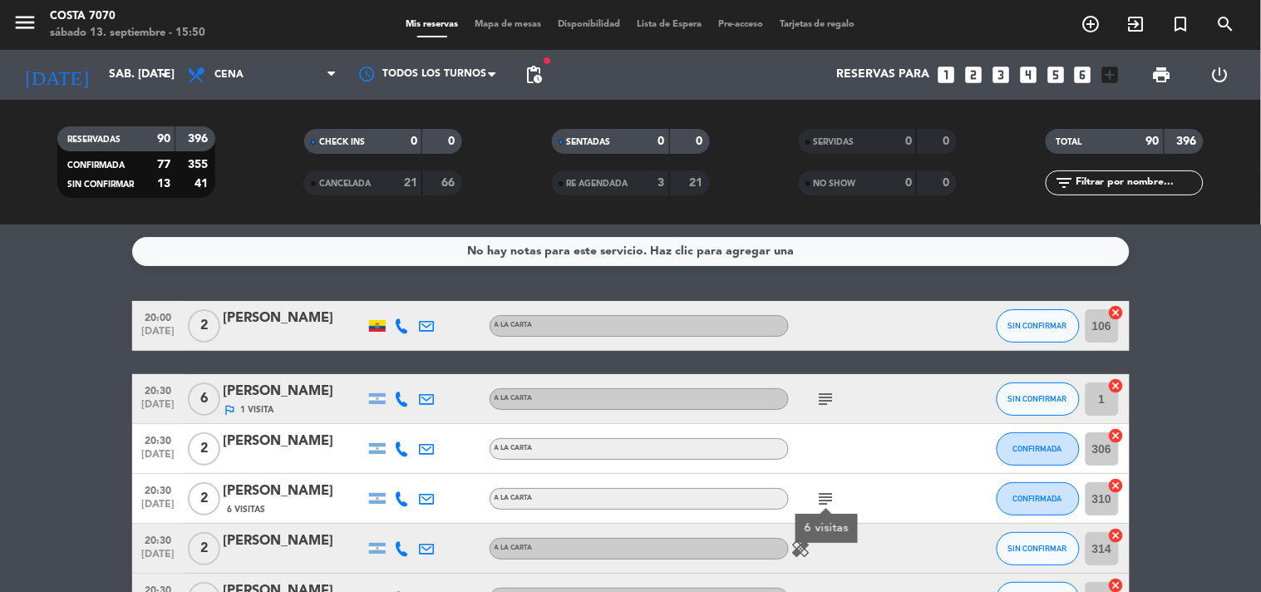
click at [10, 284] on div "No hay notas para este servicio. Haz clic para agregar una 20:00 [DATE] 2 [PERS…" at bounding box center [630, 407] width 1261 height 367
click at [93, 288] on div "No hay notas para este servicio. Haz clic para agregar una 20:00 [DATE] 2 [PERS…" at bounding box center [630, 407] width 1261 height 367
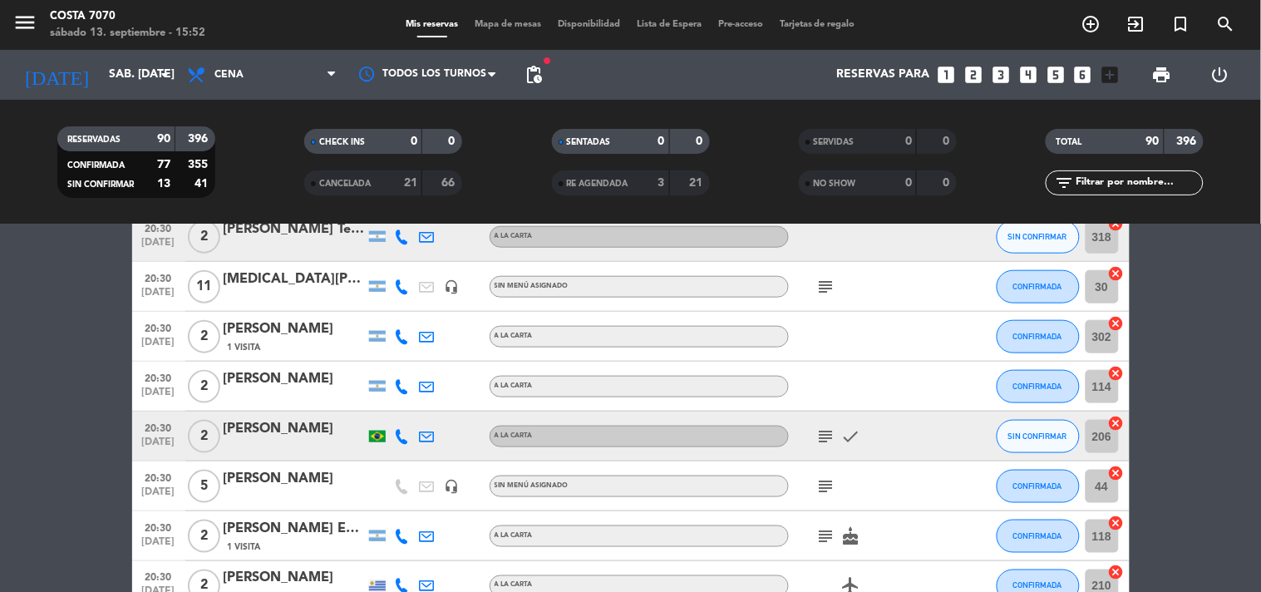
scroll to position [554, 0]
